Goal: Transaction & Acquisition: Purchase product/service

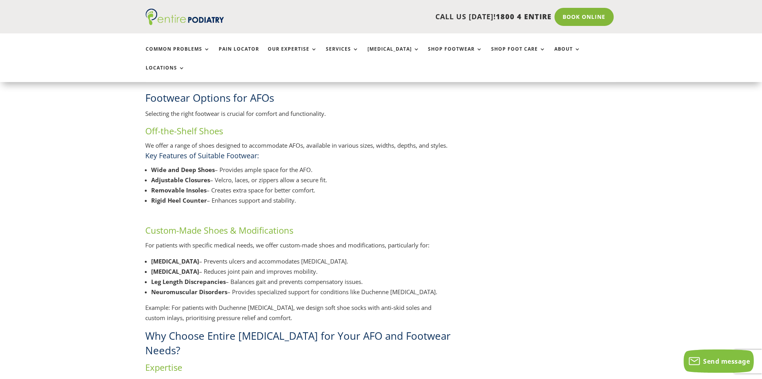
scroll to position [1442, 0]
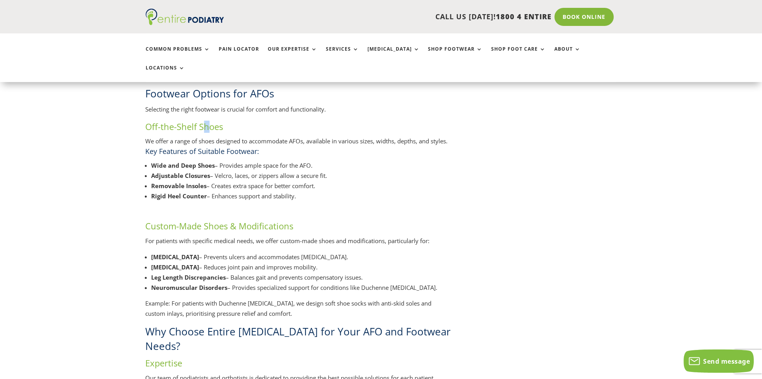
click at [206, 120] on h3 "Off-the-Shelf Shoes" at bounding box center [298, 128] width 305 height 16
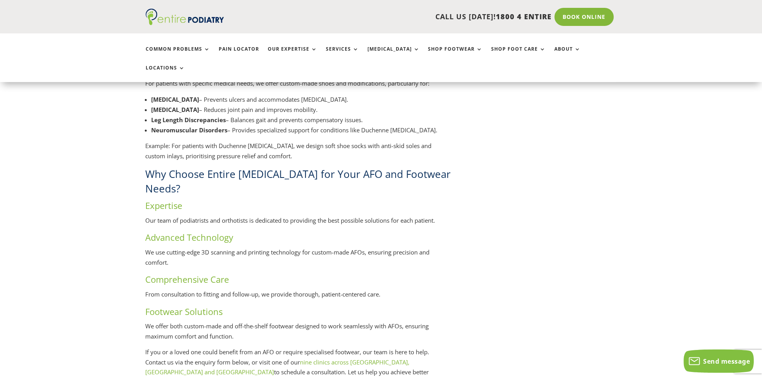
scroll to position [1579, 0]
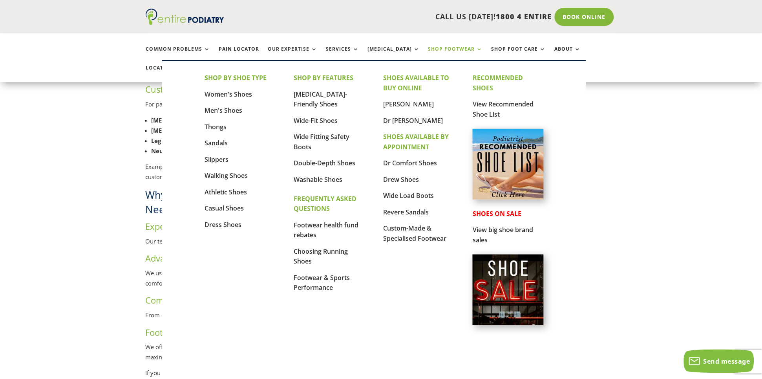
click at [441, 47] on link "Shop Footwear" at bounding box center [455, 54] width 55 height 17
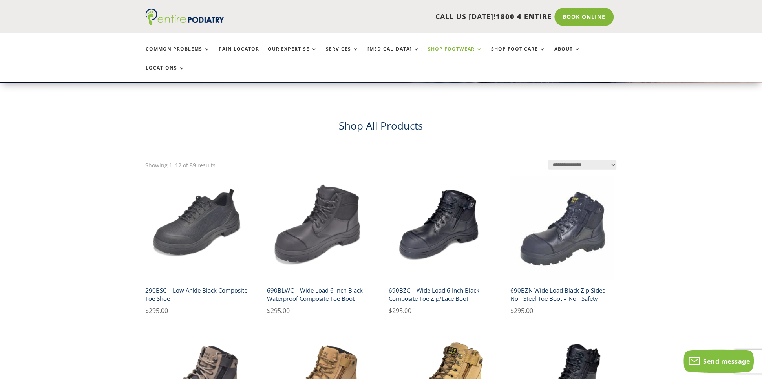
scroll to position [179, 0]
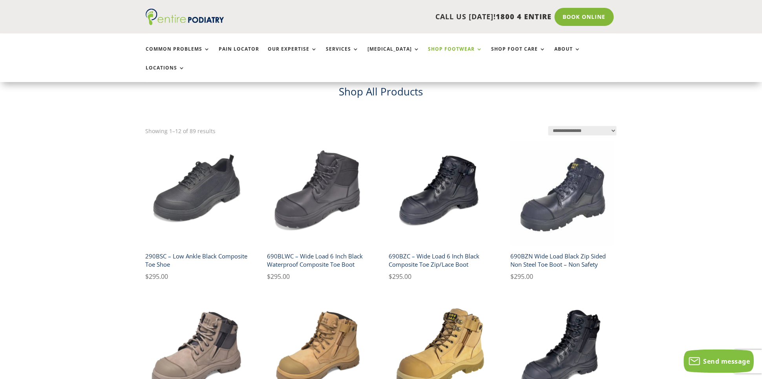
click at [610, 126] on select "**********" at bounding box center [582, 130] width 68 height 9
select select "******"
click at [548, 126] on select "**********" at bounding box center [582, 130] width 68 height 9
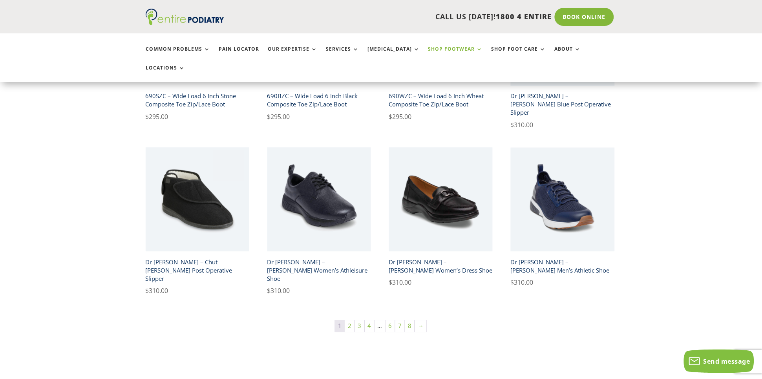
scroll to position [538, 0]
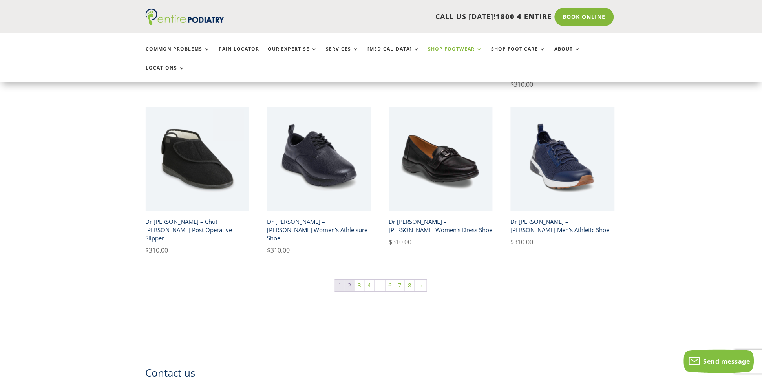
click at [350, 279] on link "2" at bounding box center [349, 285] width 9 height 12
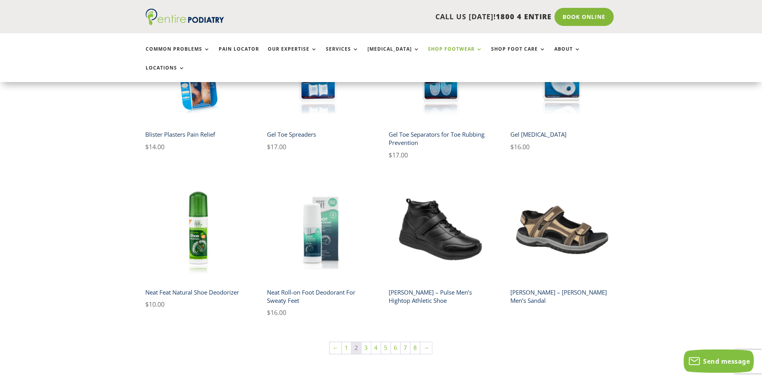
scroll to position [517, 0]
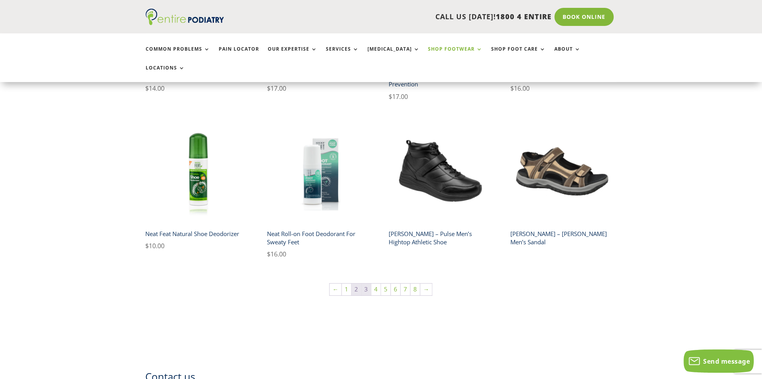
click at [366, 283] on link "3" at bounding box center [365, 289] width 9 height 12
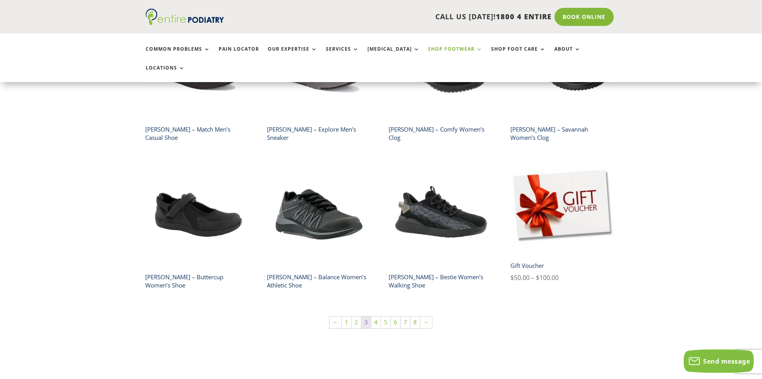
scroll to position [468, 0]
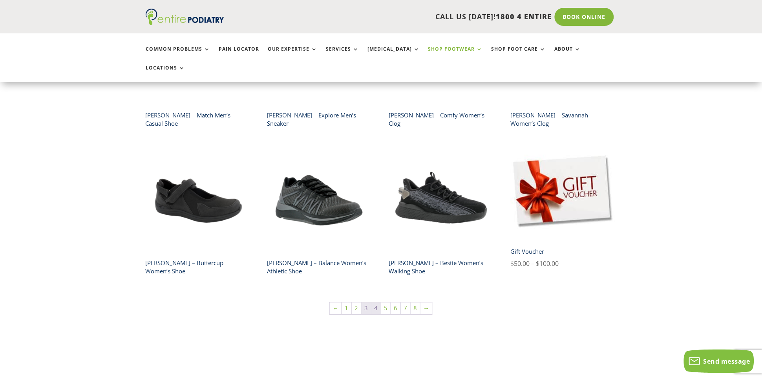
click at [376, 302] on link "4" at bounding box center [375, 308] width 9 height 12
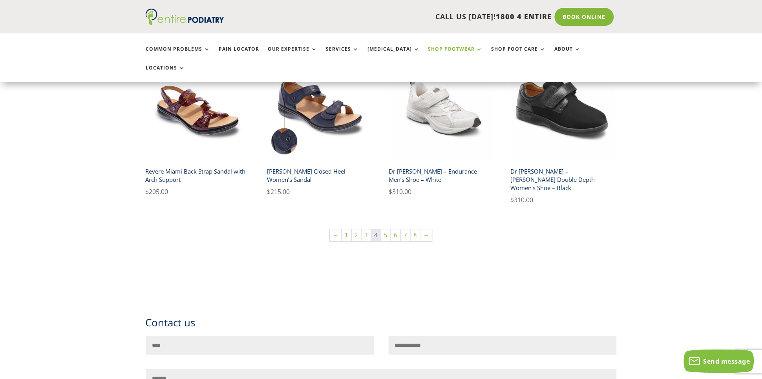
scroll to position [616, 0]
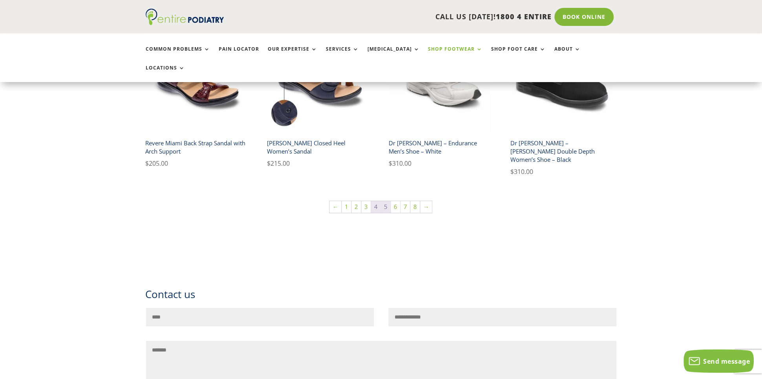
click at [387, 201] on link "5" at bounding box center [385, 207] width 9 height 12
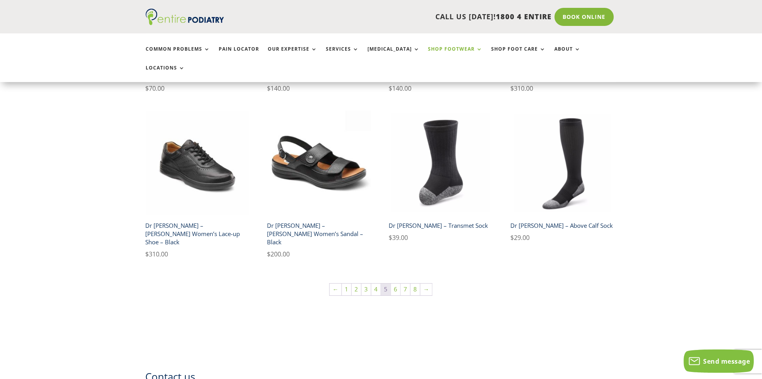
scroll to position [523, 0]
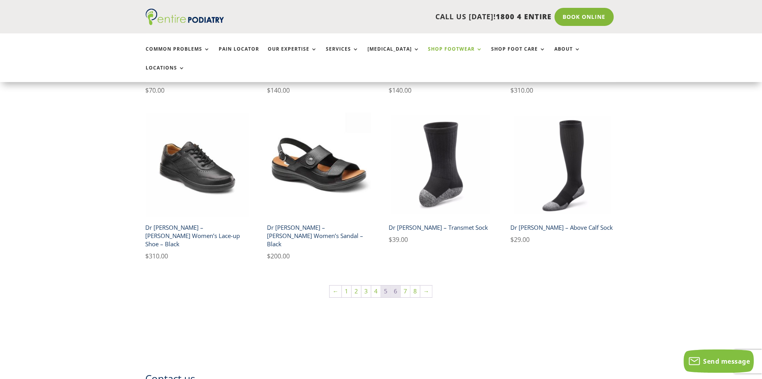
click at [396, 285] on link "6" at bounding box center [395, 291] width 9 height 12
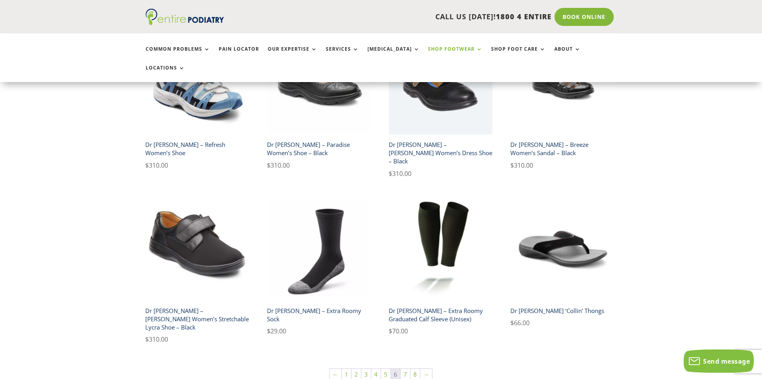
scroll to position [513, 0]
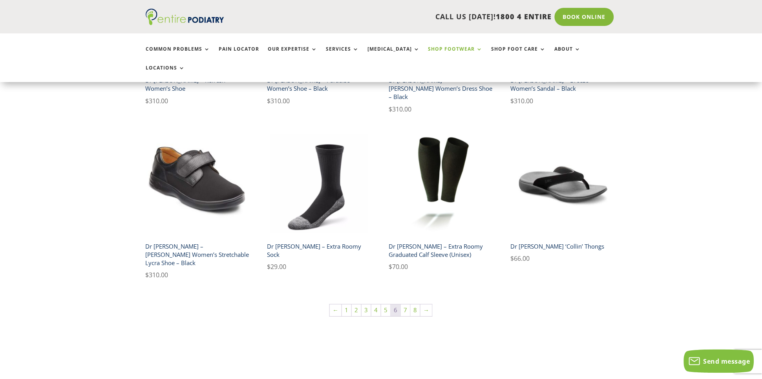
drag, startPoint x: 764, startPoint y: 23, endPoint x: 753, endPoint y: 125, distance: 102.7
click at [407, 304] on link "7" at bounding box center [405, 310] width 9 height 12
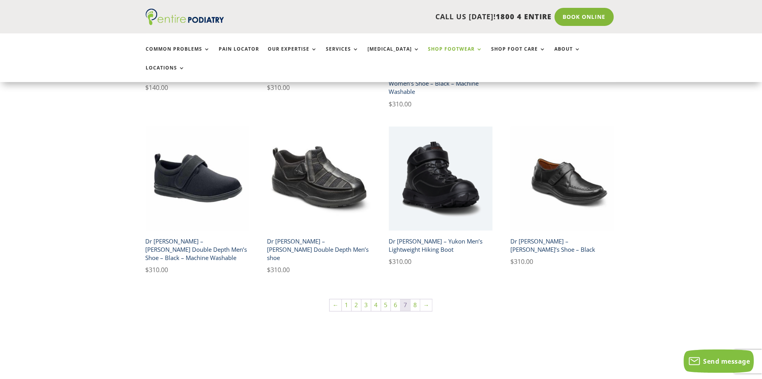
scroll to position [590, 0]
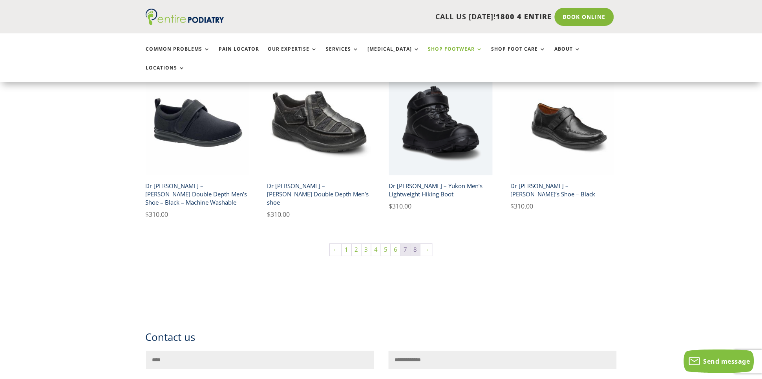
click at [415, 244] on link "8" at bounding box center [414, 250] width 9 height 12
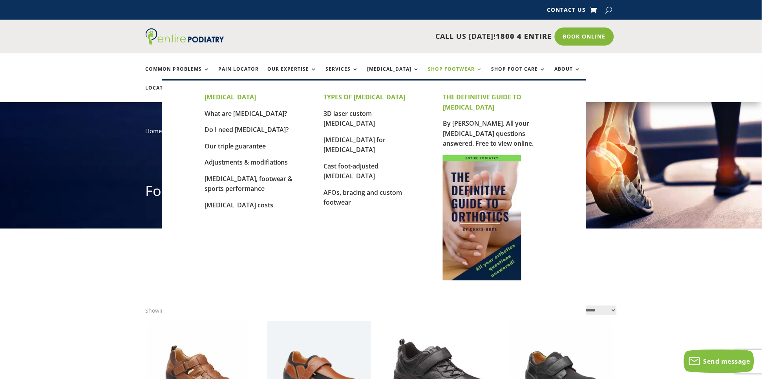
click at [476, 195] on img at bounding box center [482, 217] width 78 height 125
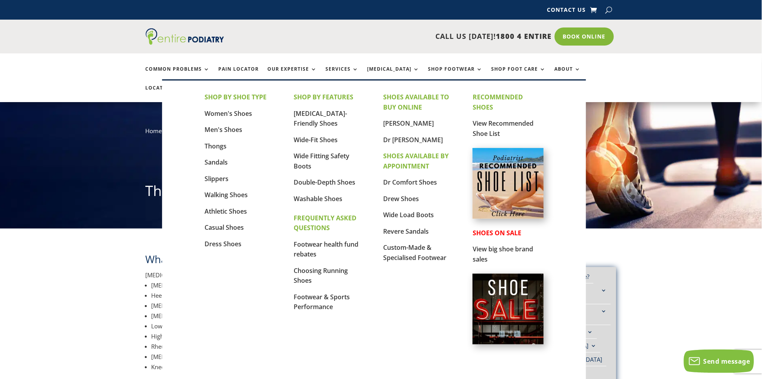
click at [503, 206] on img at bounding box center [507, 183] width 71 height 71
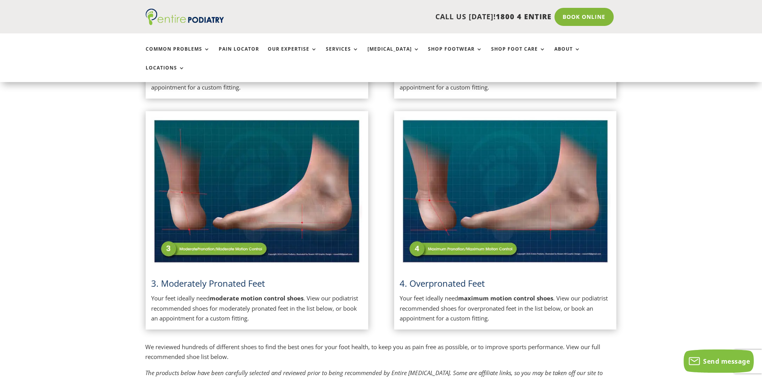
scroll to position [396, 0]
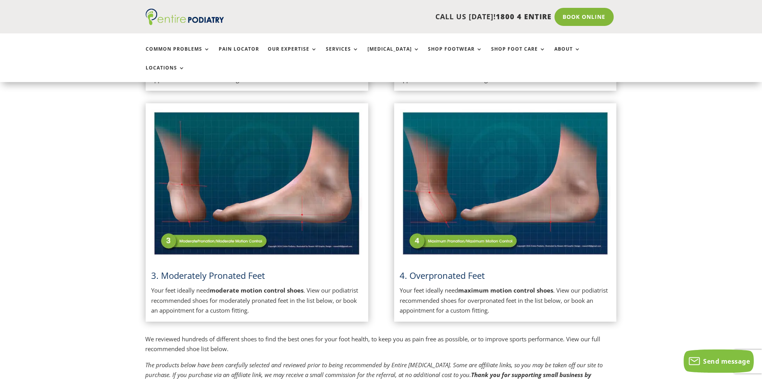
click at [460, 221] on img at bounding box center [505, 183] width 211 height 149
click at [467, 286] on strong "maximum motion control shoes" at bounding box center [505, 290] width 95 height 8
click at [503, 181] on img at bounding box center [505, 183] width 211 height 149
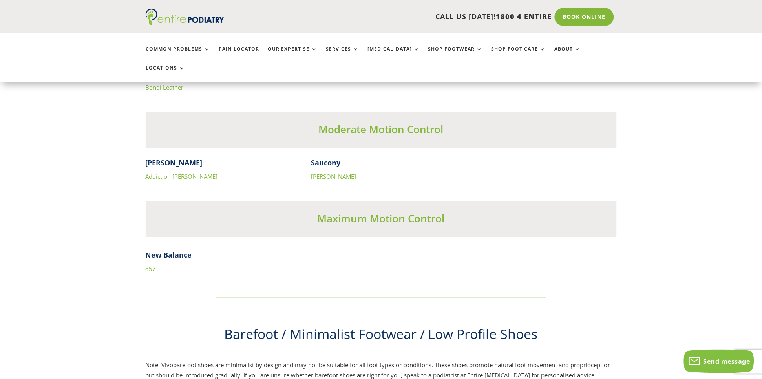
scroll to position [2511, 0]
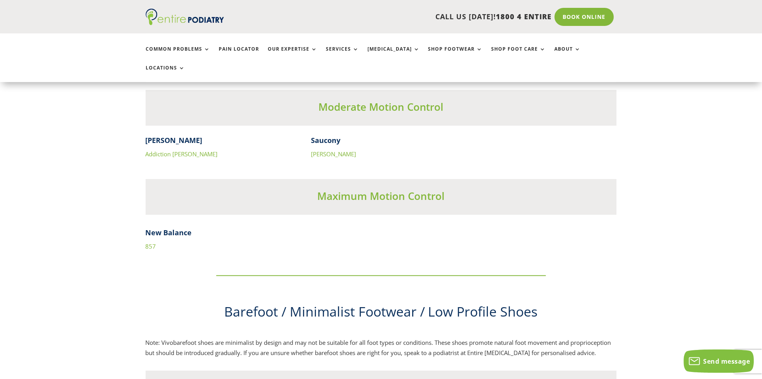
click at [152, 242] on link "857" at bounding box center [151, 246] width 11 height 8
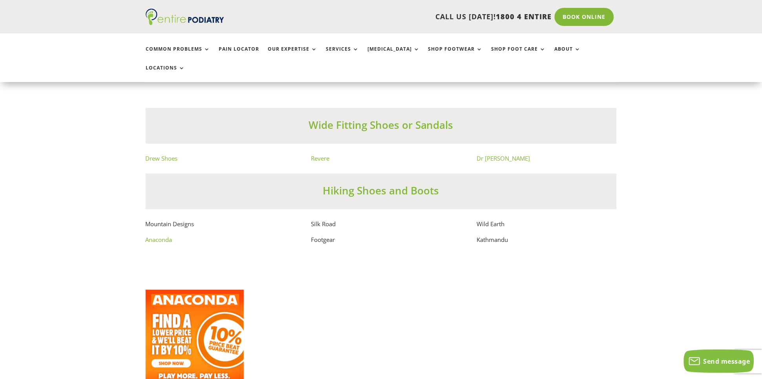
scroll to position [5239, 0]
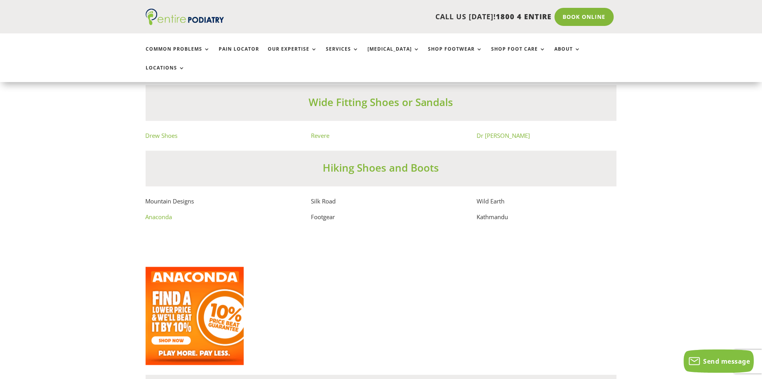
click at [155, 133] on link "Drew Shoes" at bounding box center [162, 135] width 32 height 8
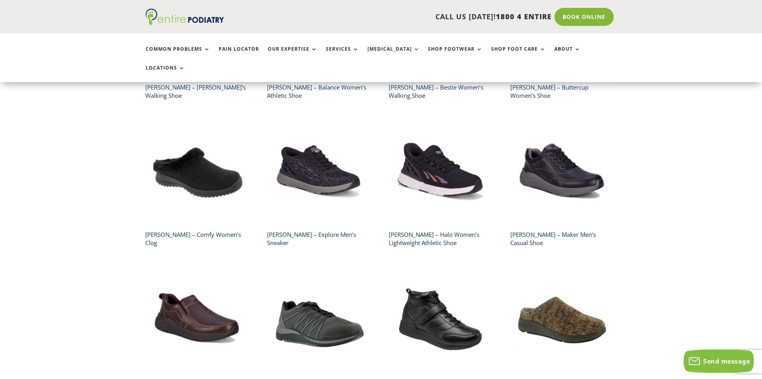
scroll to position [290, 0]
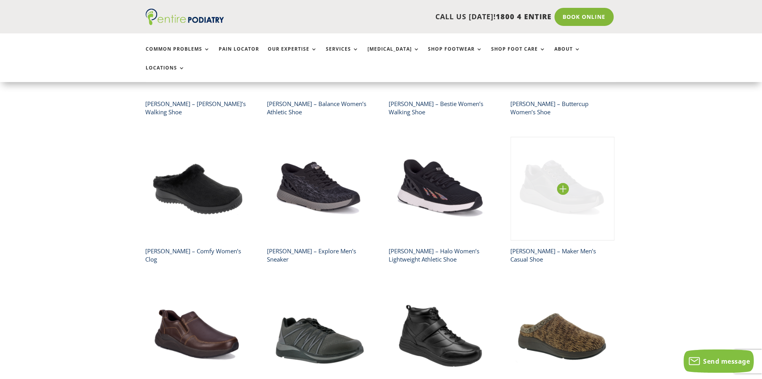
click at [556, 167] on img at bounding box center [563, 189] width 104 height 104
